Goal: Information Seeking & Learning: Learn about a topic

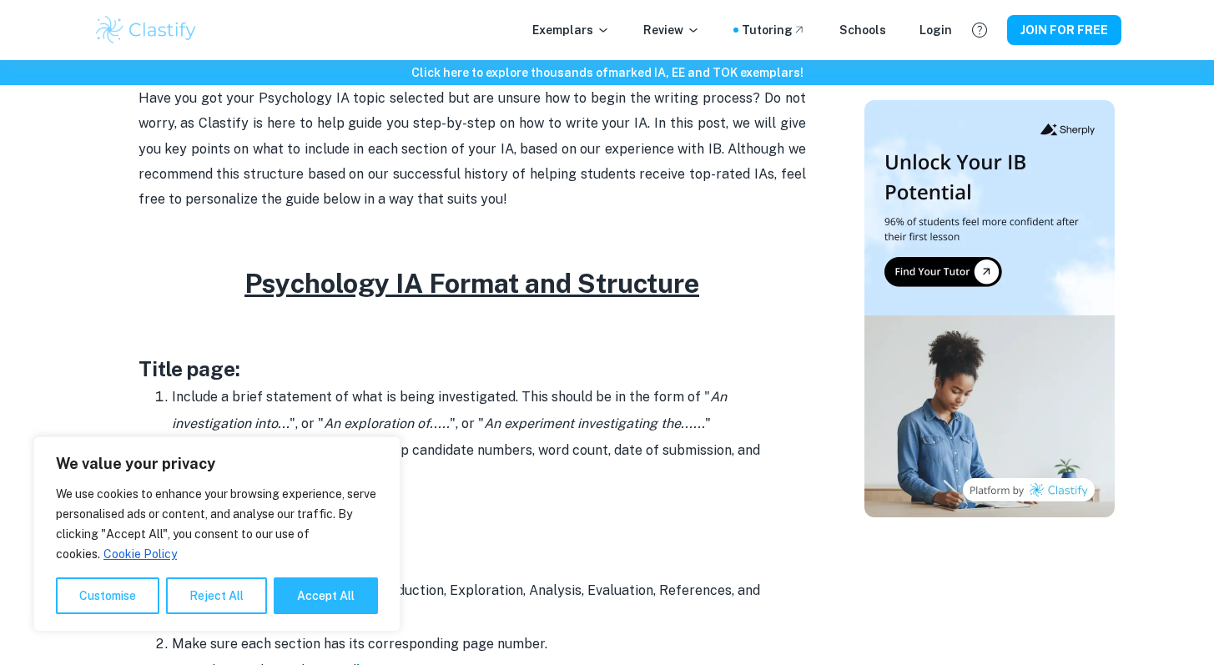
scroll to position [613, 0]
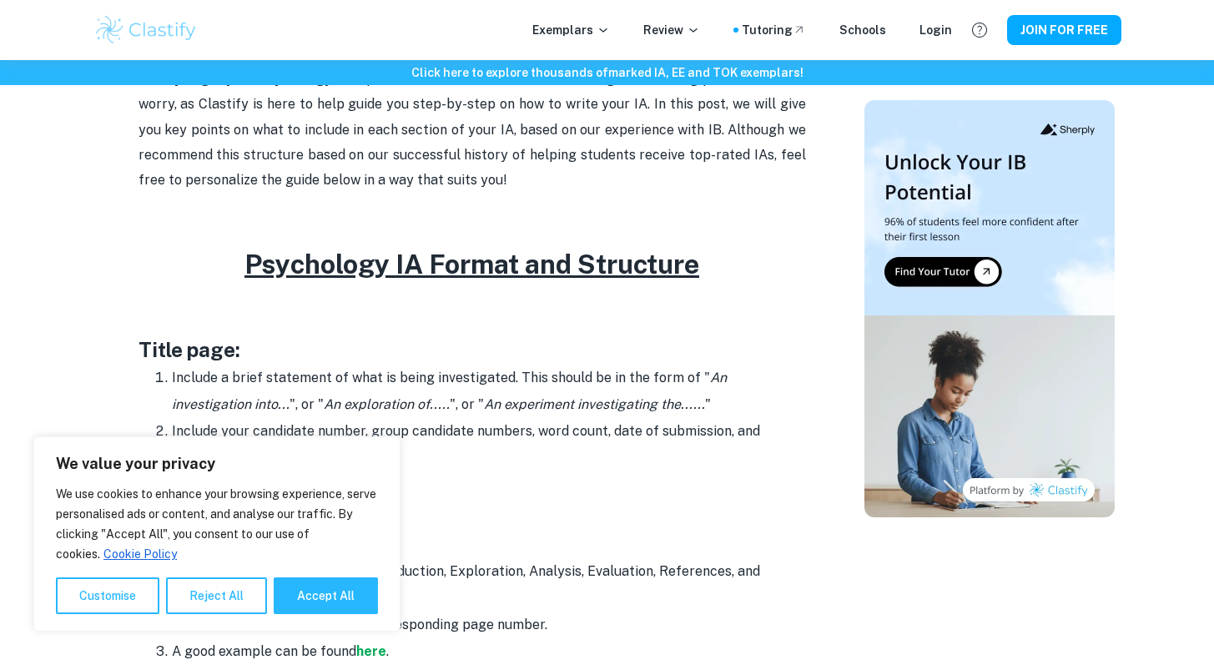
drag, startPoint x: 335, startPoint y: 593, endPoint x: 485, endPoint y: 415, distance: 232.2
click at [336, 589] on button "Accept All" at bounding box center [326, 595] width 104 height 37
checkbox input "true"
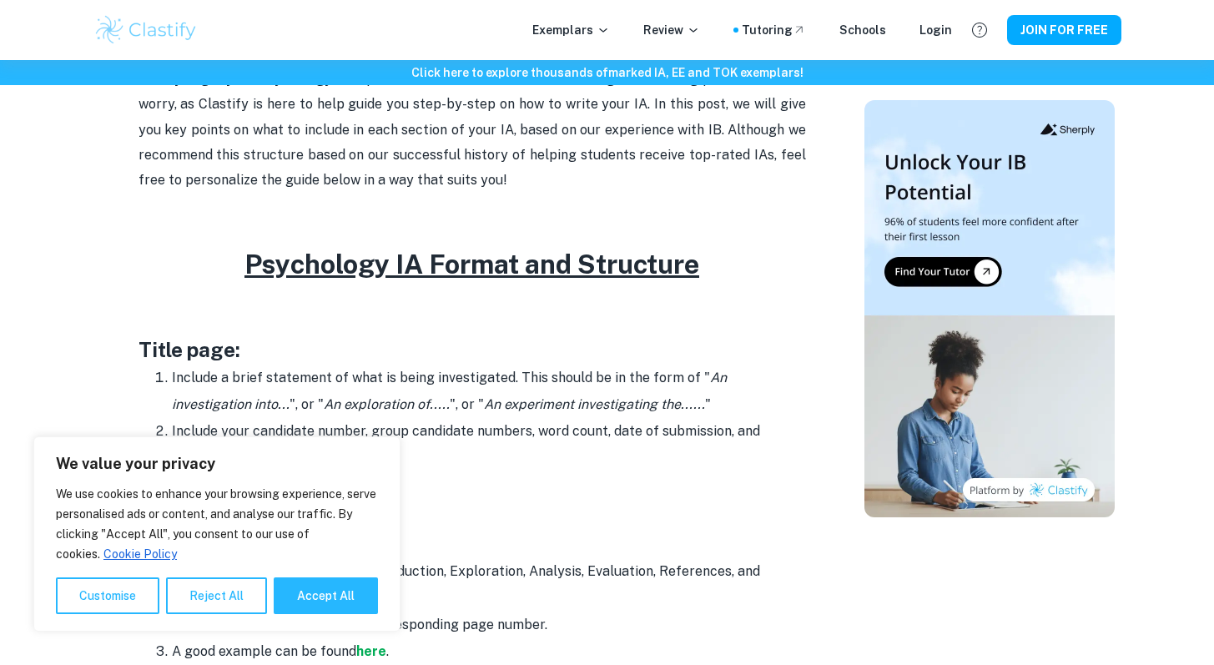
checkbox input "true"
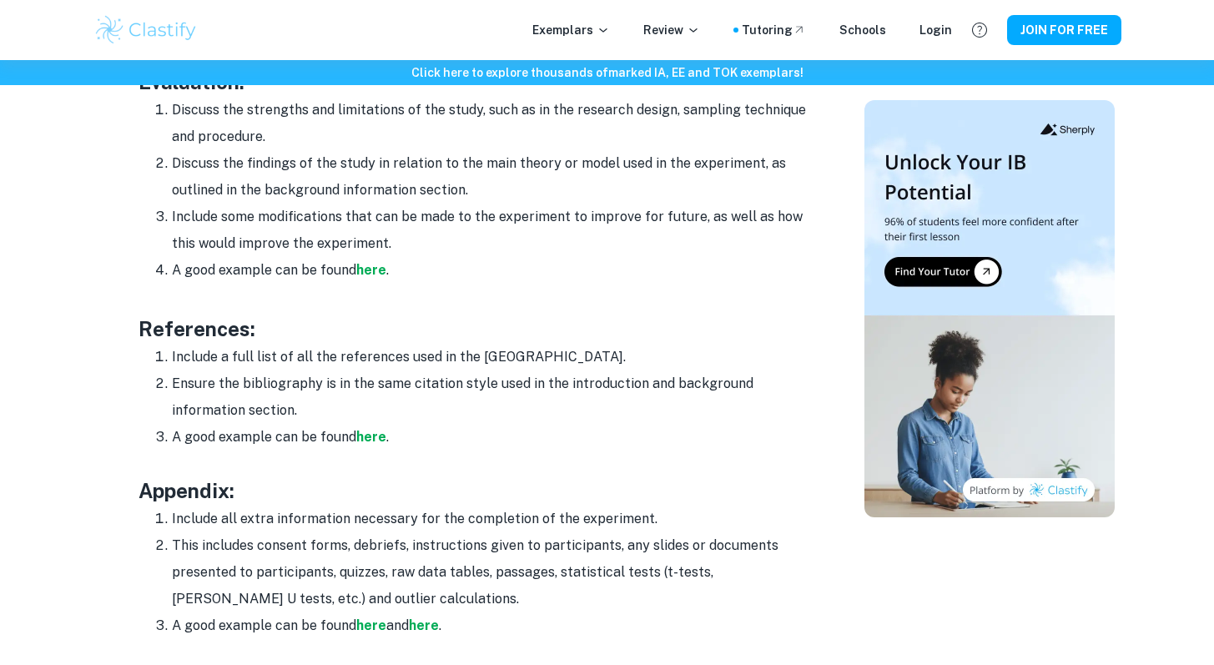
scroll to position [2527, 0]
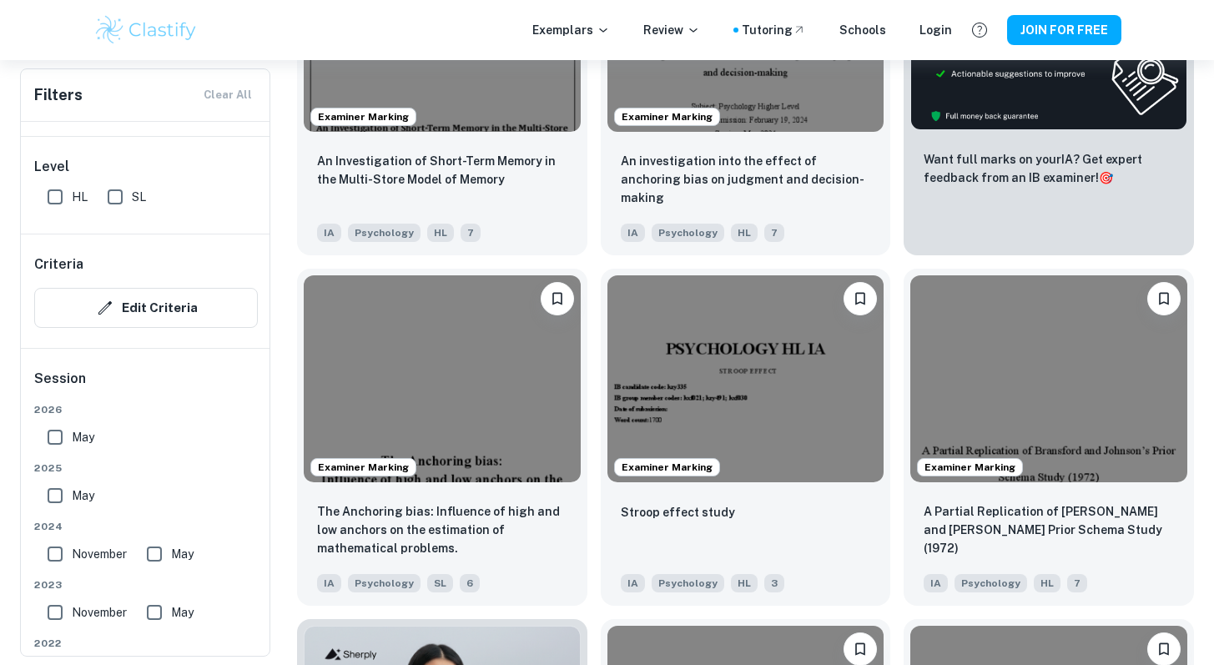
scroll to position [706, 0]
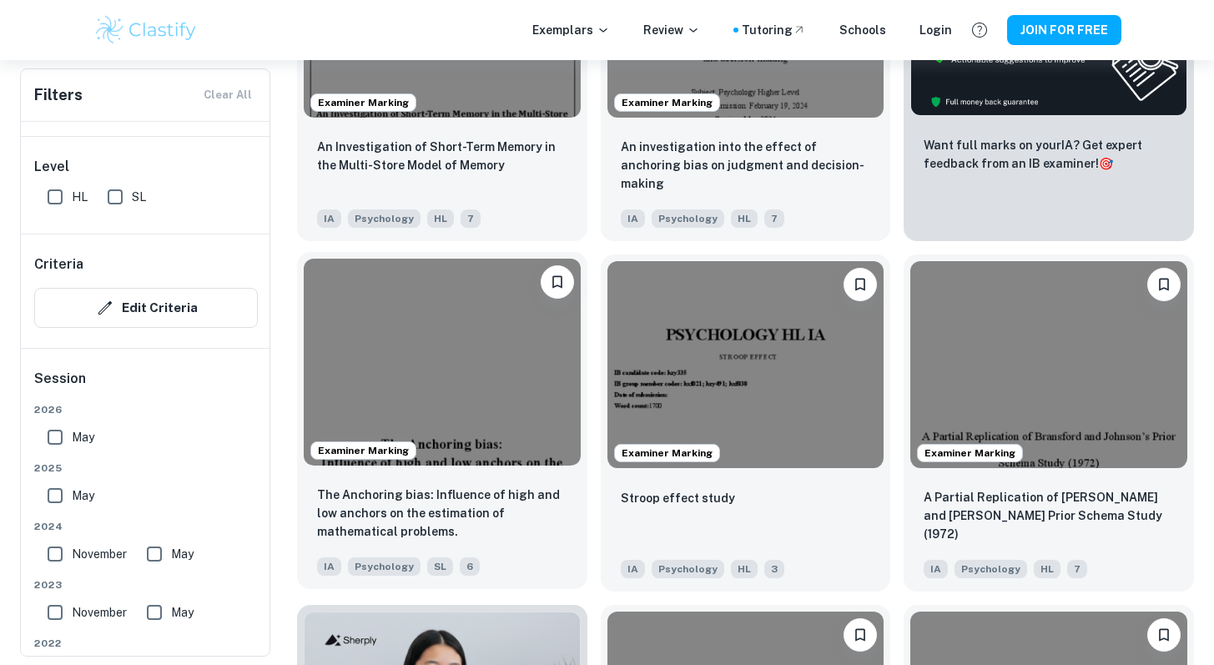
click at [477, 391] on img at bounding box center [442, 363] width 277 height 208
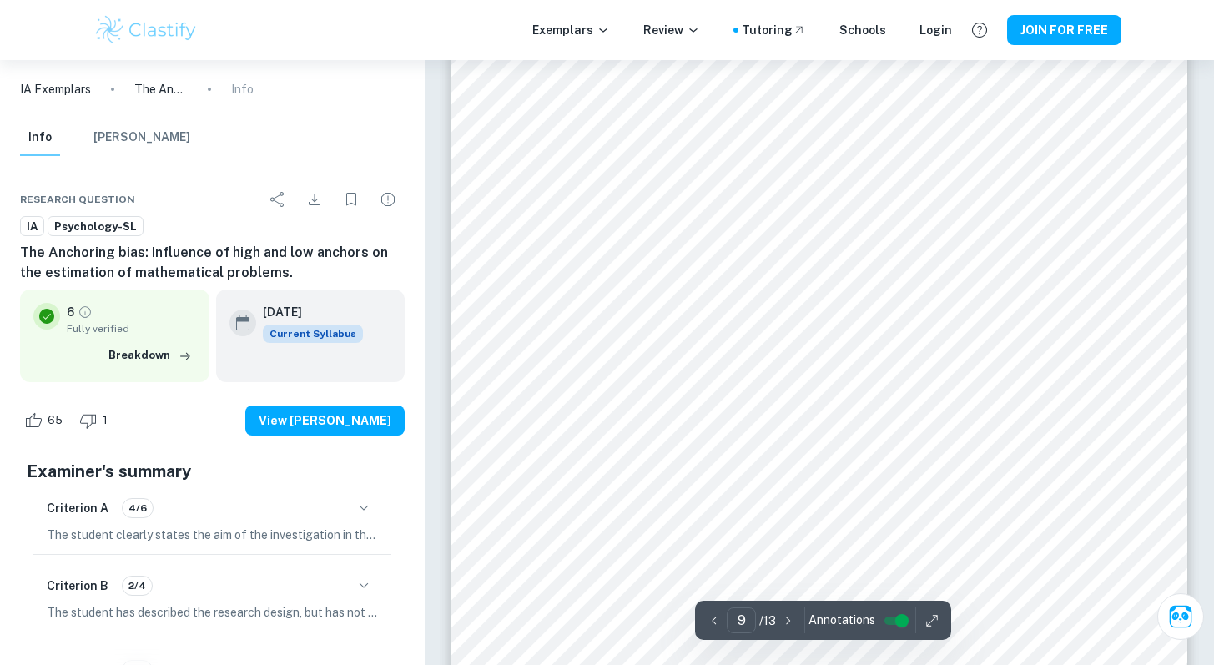
scroll to position [8774, 0]
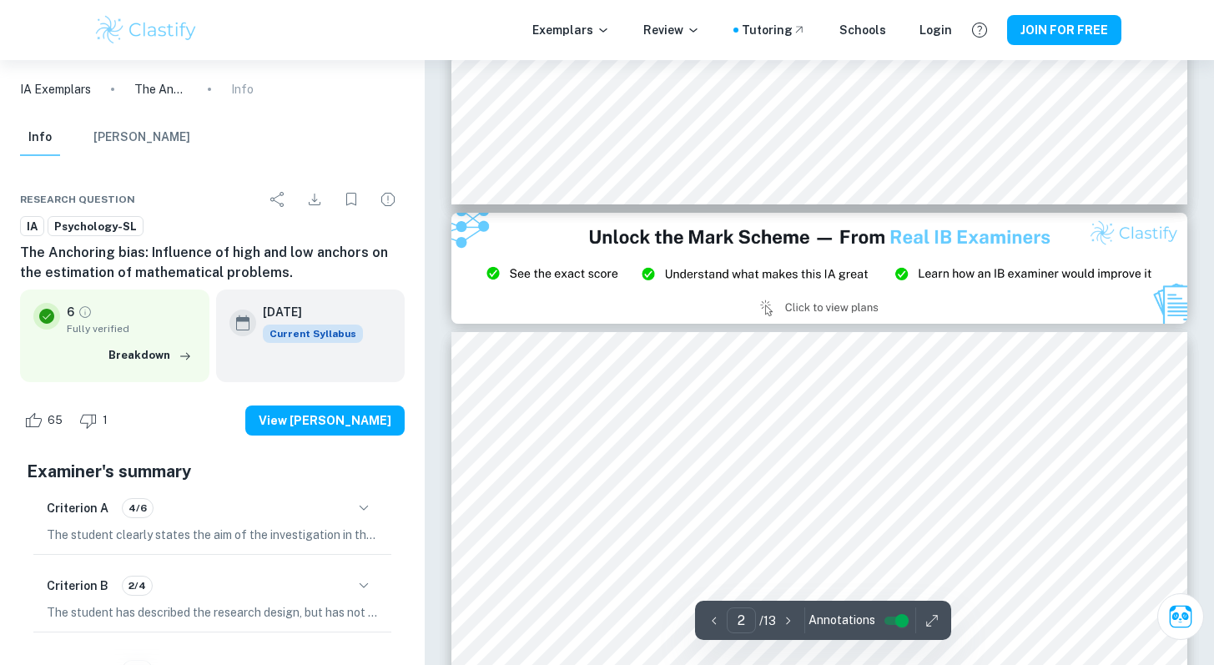
type input "3"
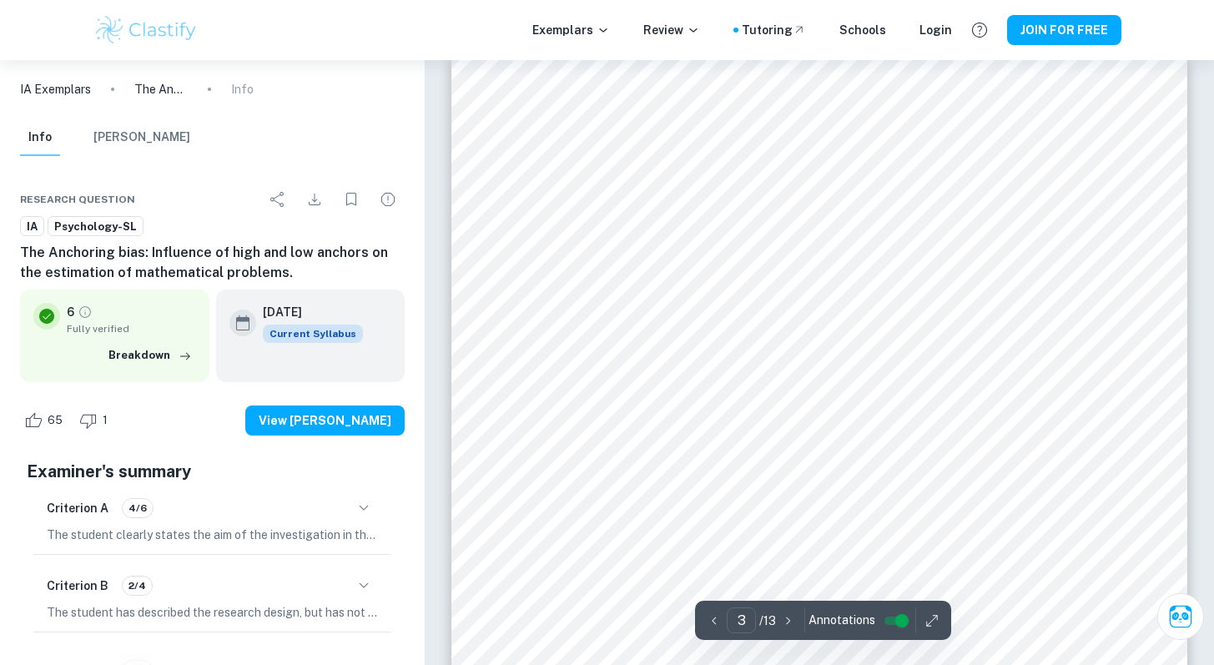
scroll to position [2359, 0]
